Goal: Answer question/provide support

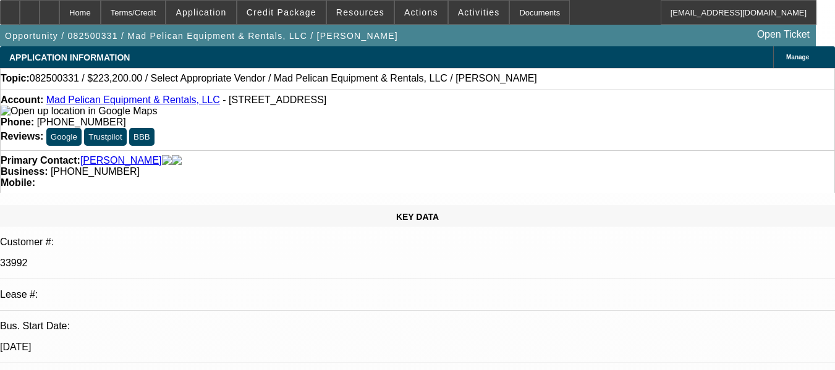
select select "0.1"
select select "2"
select select "0.1"
select select "1"
select select "2"
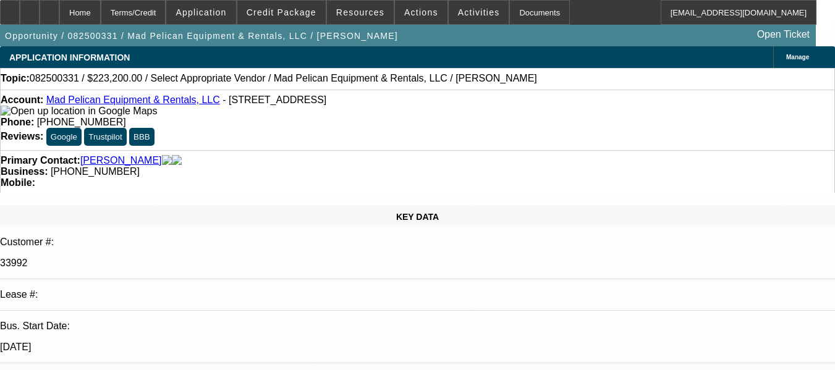
select select "4"
radio input "true"
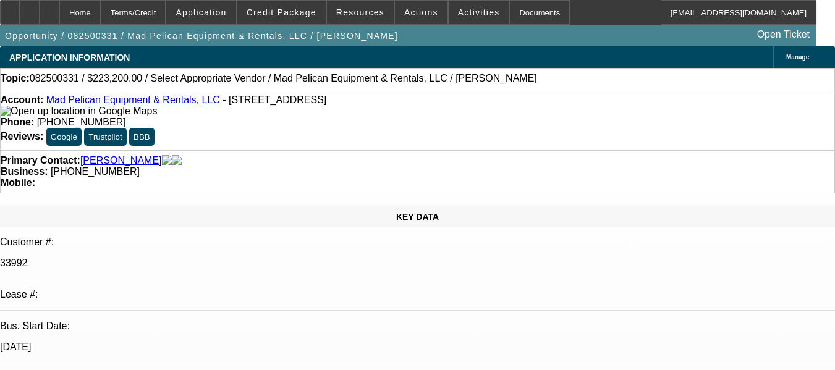
type textarea "ALL 3 DEALS ARE BRAND NEW, NO PAY HISTORY TO MAKE AN OPINION. GPS NOT A REQUIRE…"
radio input "true"
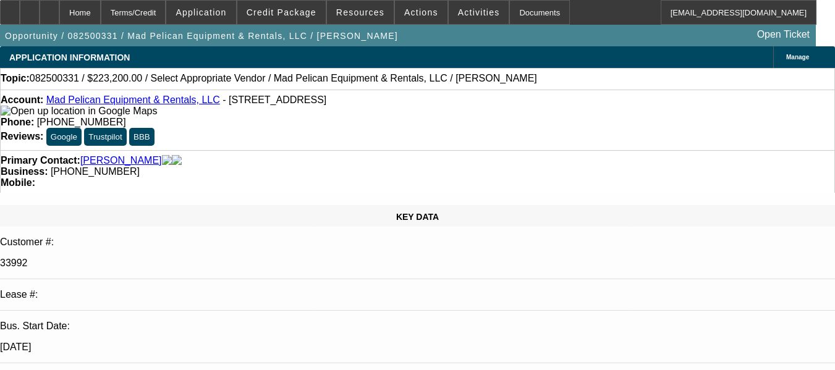
scroll to position [0, 0]
